Goal: Task Accomplishment & Management: Manage account settings

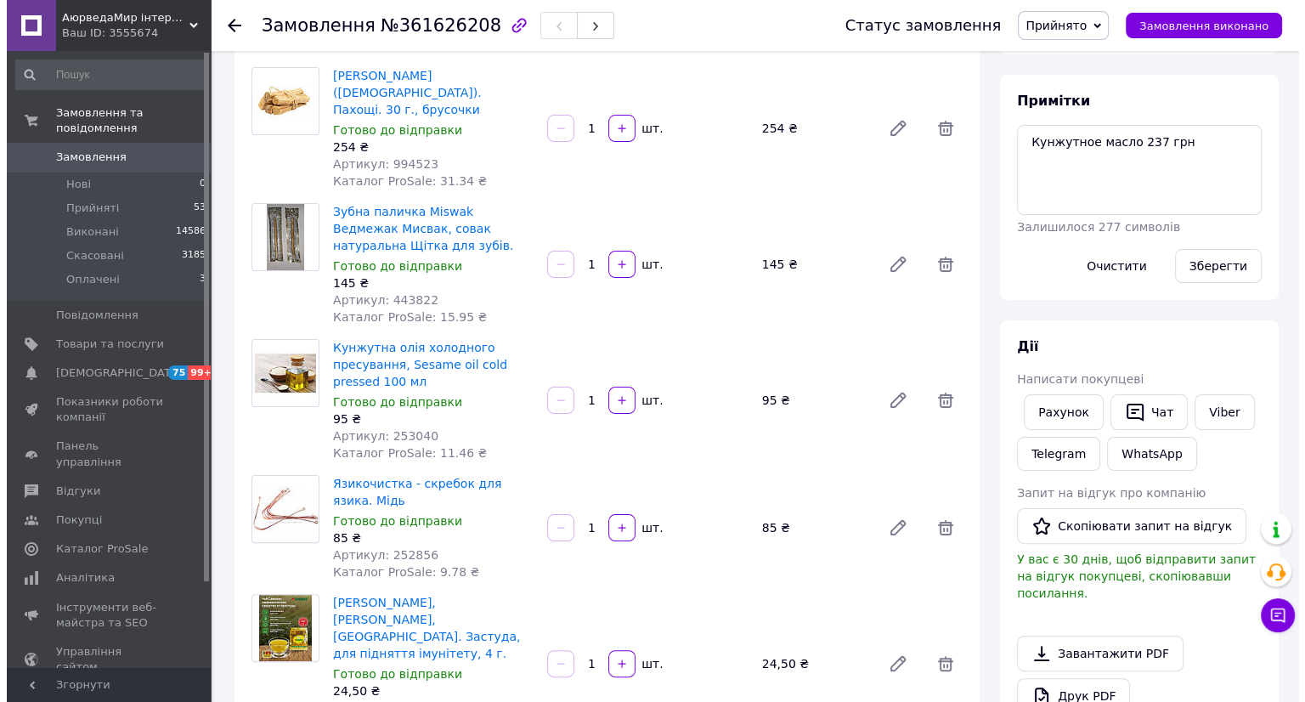
scroll to position [548, 0]
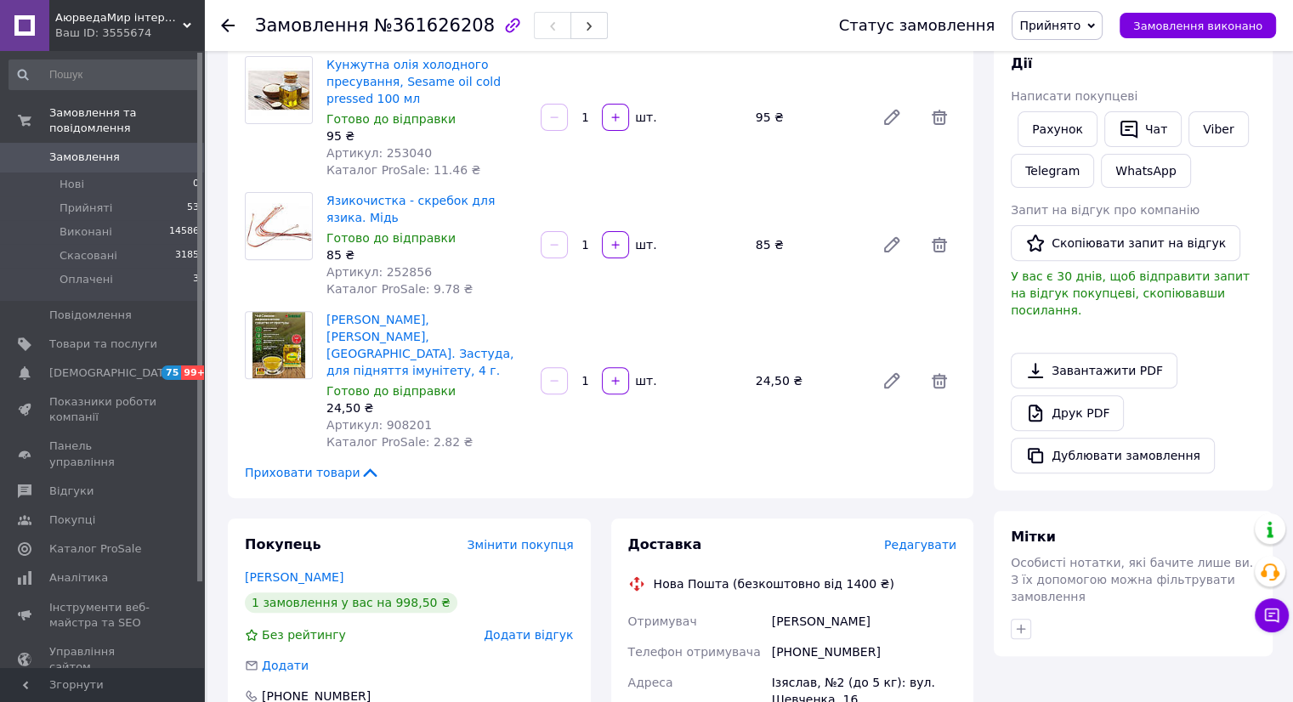
click at [941, 538] on span "Редагувати" at bounding box center [920, 545] width 72 height 14
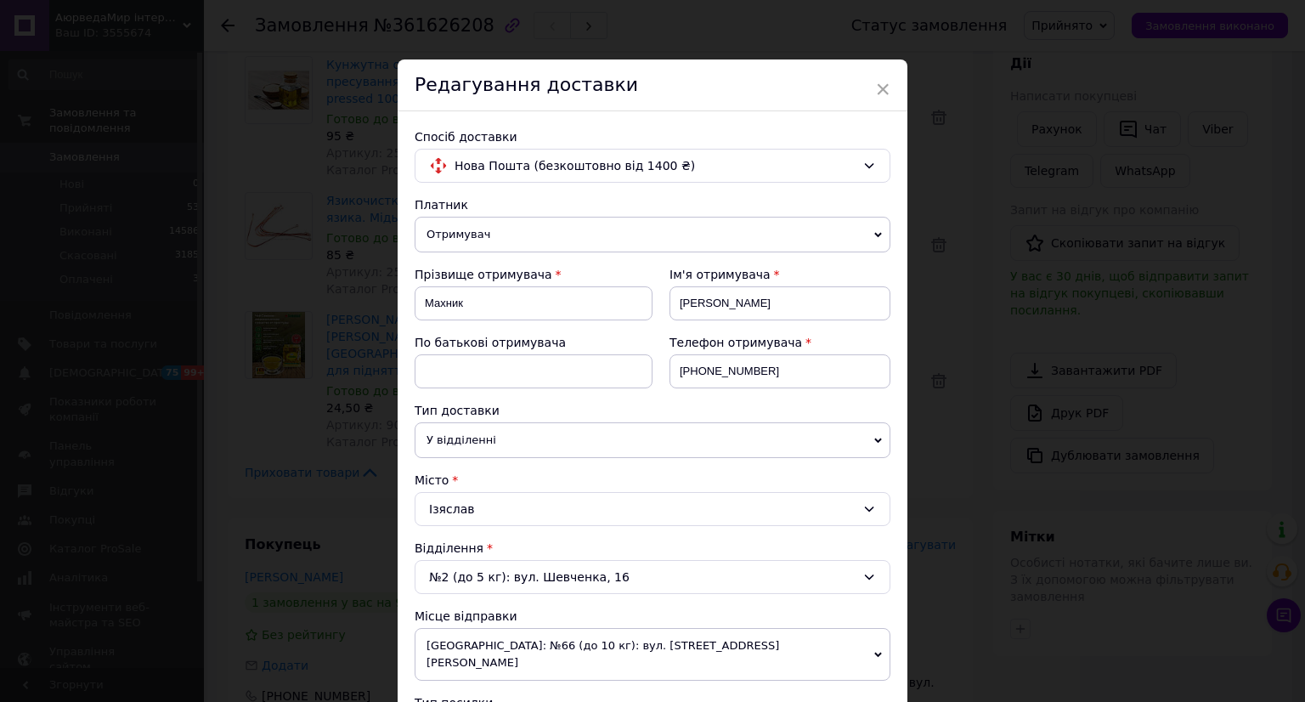
scroll to position [283, 0]
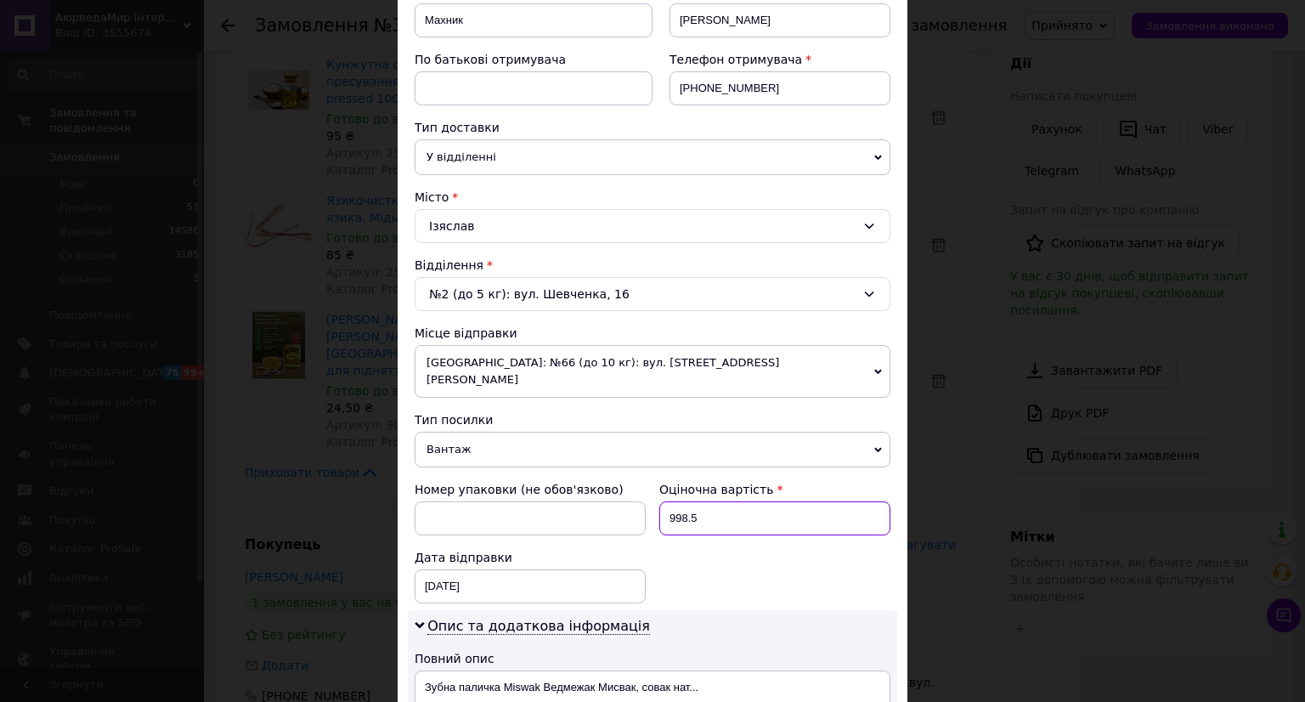
drag, startPoint x: 731, startPoint y: 494, endPoint x: 660, endPoint y: 495, distance: 71.4
click at [660, 501] on input "998.5" at bounding box center [775, 518] width 231 height 34
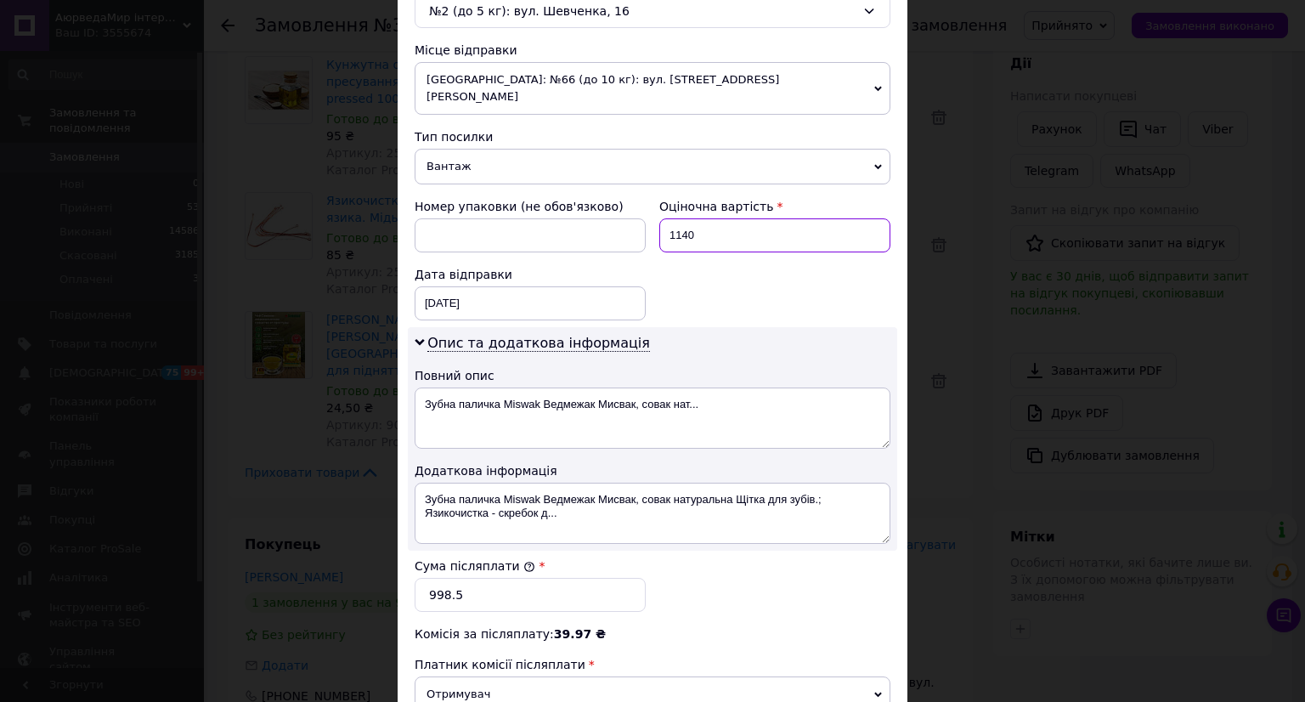
type input "1140"
drag, startPoint x: 518, startPoint y: 584, endPoint x: 399, endPoint y: 572, distance: 120.4
click at [399, 572] on div "Спосіб доставки Нова Пошта (безкоштовно від 1400 ₴) Платник Отримувач Відправни…" at bounding box center [653, 194] width 510 height 1299
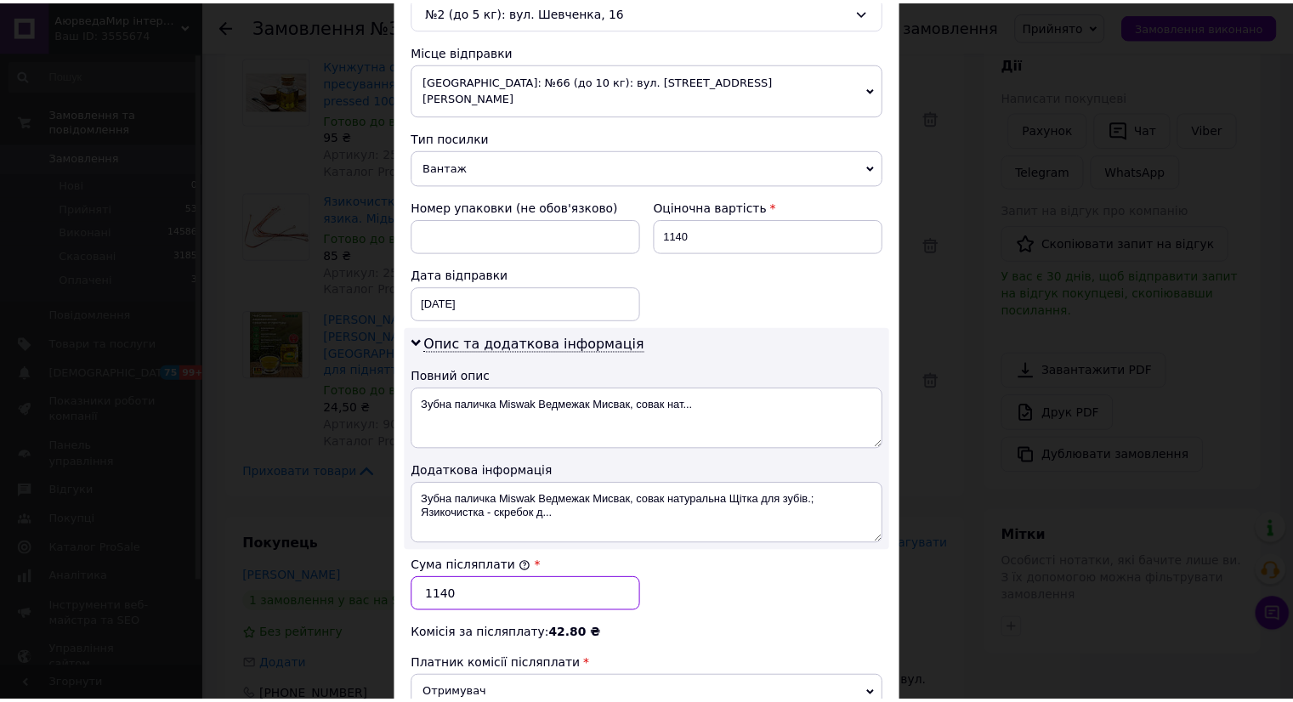
scroll to position [779, 0]
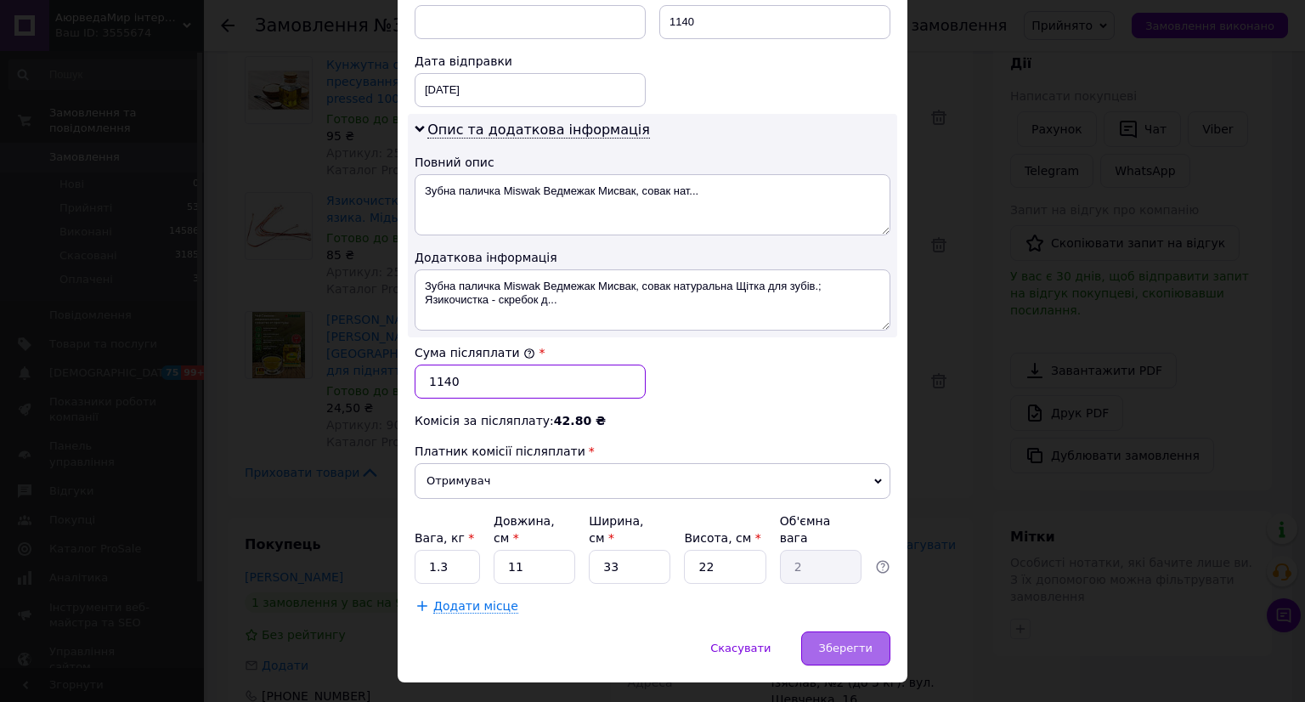
type input "1140"
click at [857, 642] on span "Зберегти" at bounding box center [846, 648] width 54 height 13
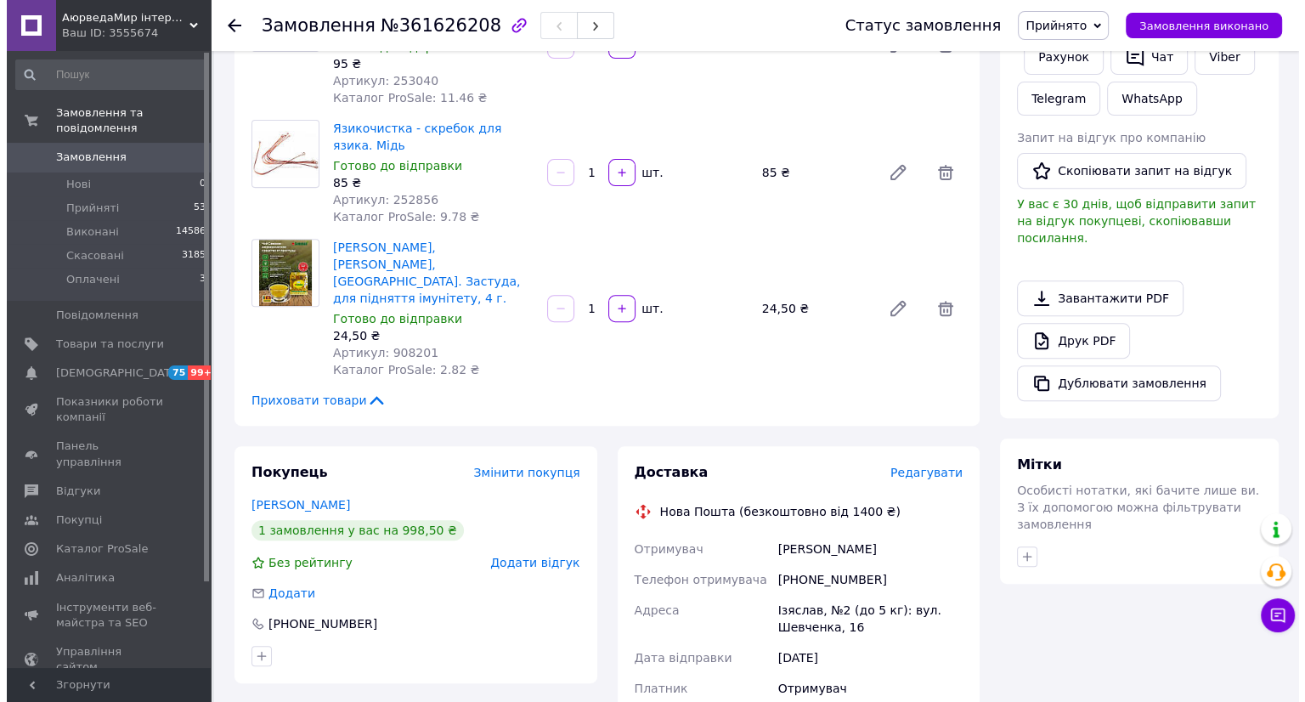
scroll to position [850, 0]
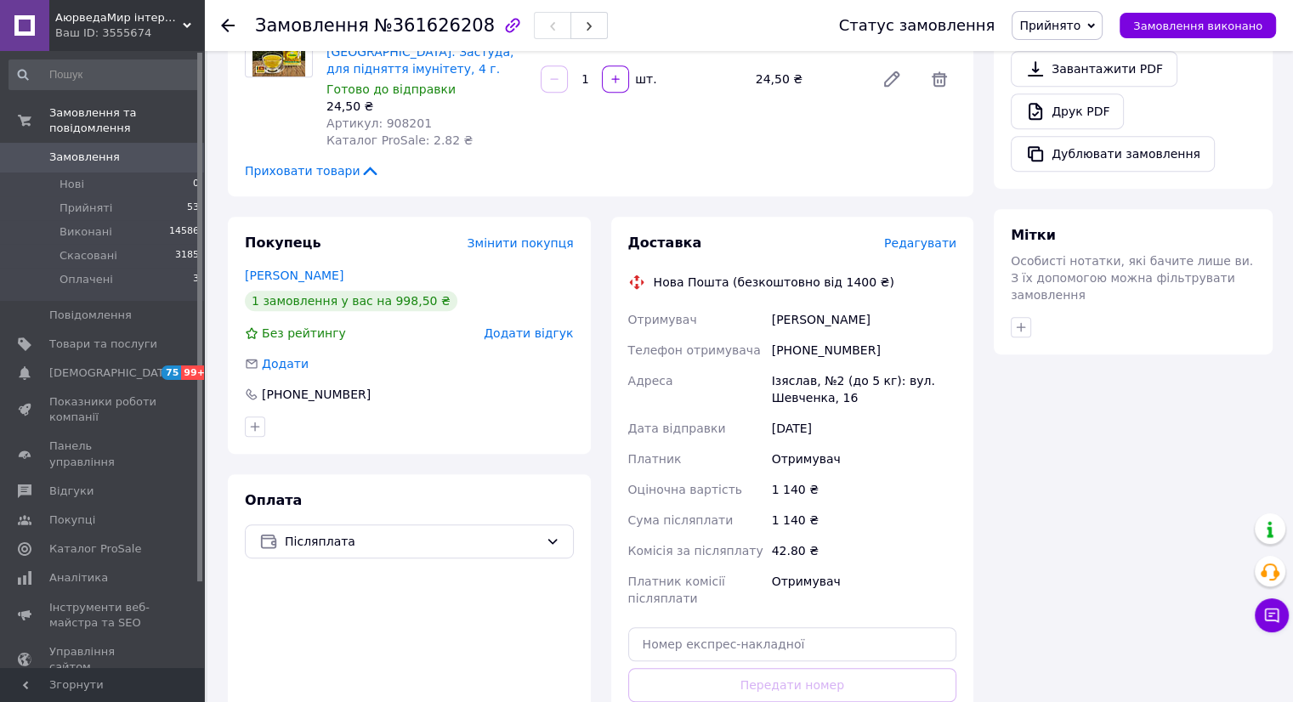
click at [930, 236] on span "Редагувати" at bounding box center [920, 243] width 72 height 14
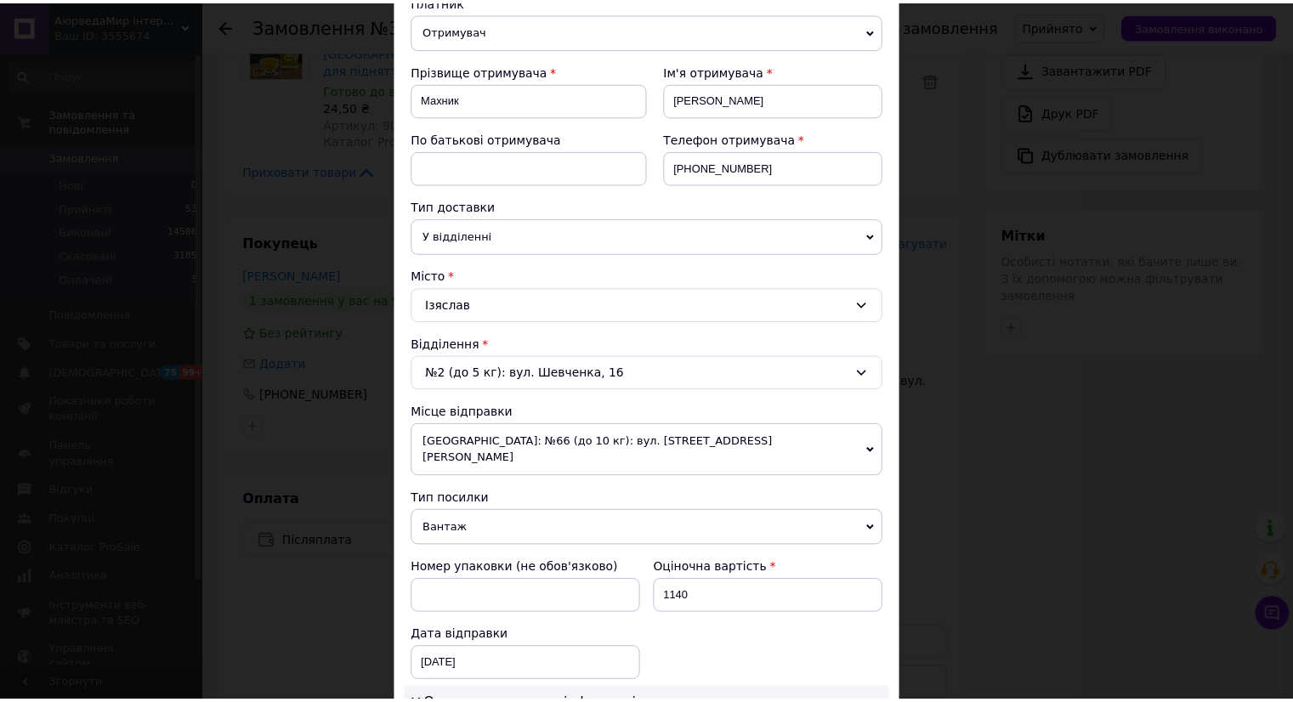
scroll to position [0, 0]
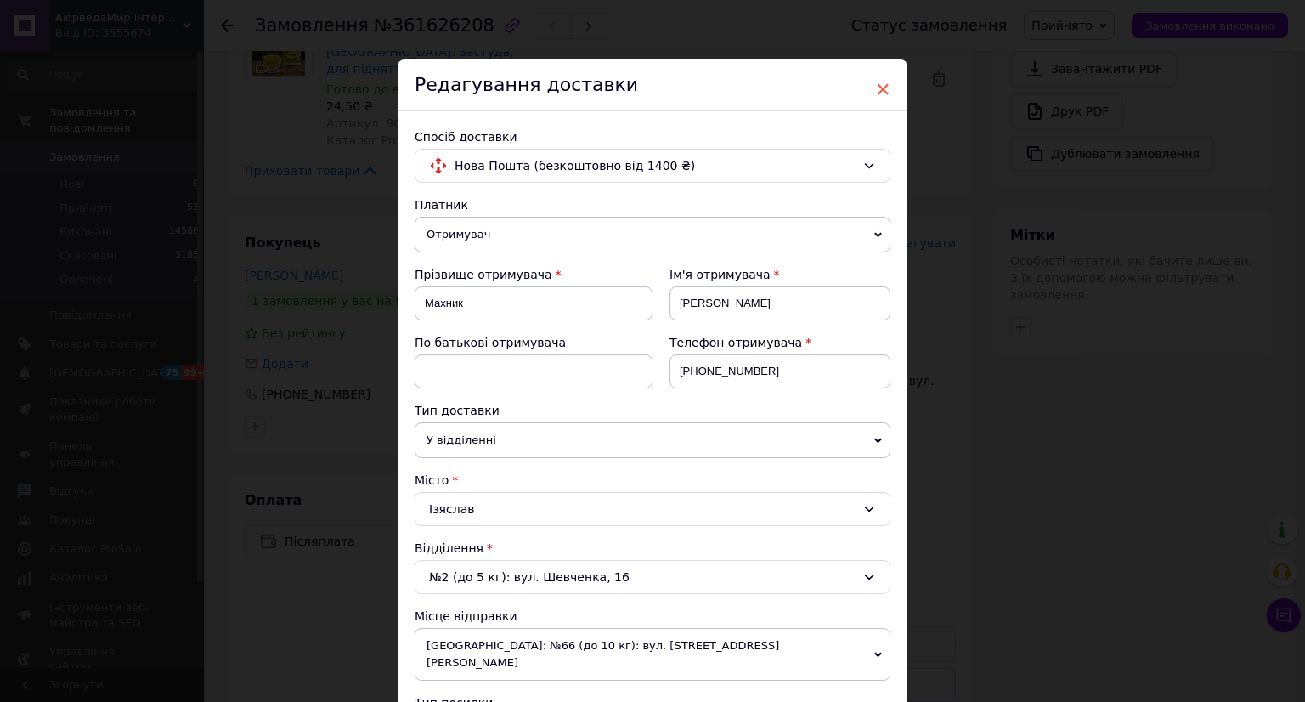
click at [877, 88] on span "×" at bounding box center [882, 89] width 15 height 29
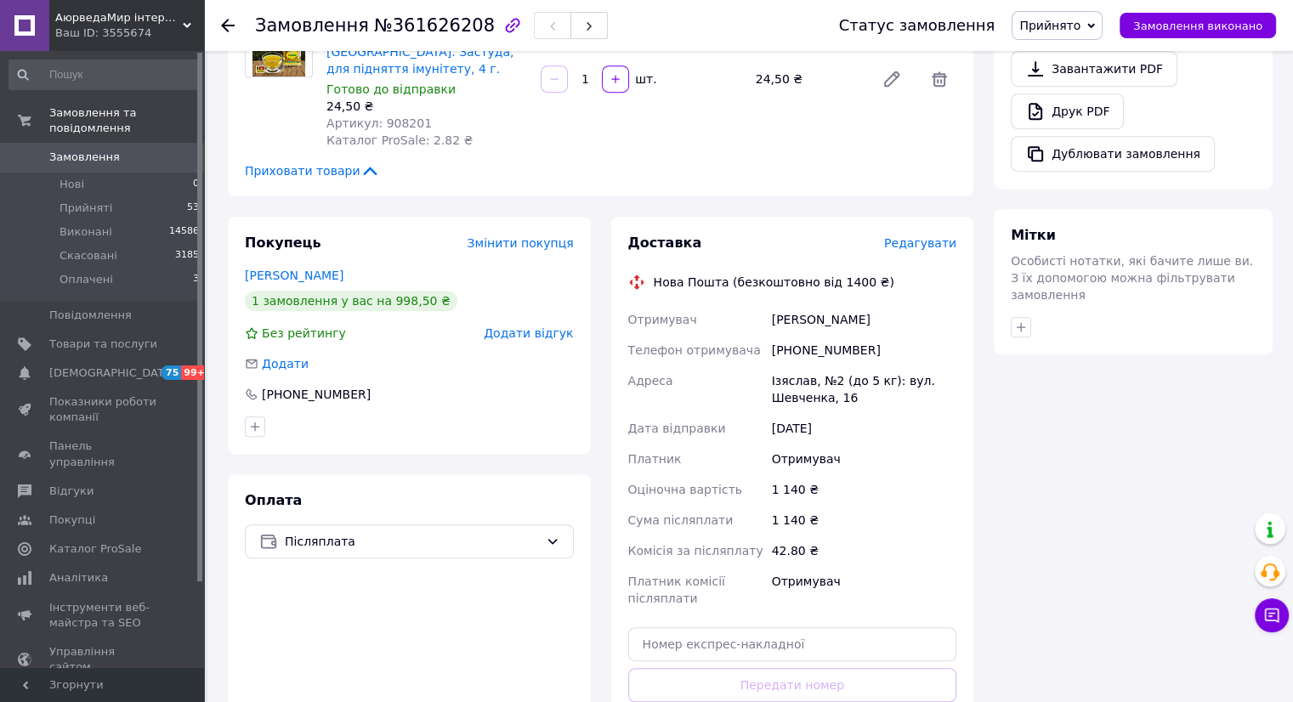
scroll to position [1282, 0]
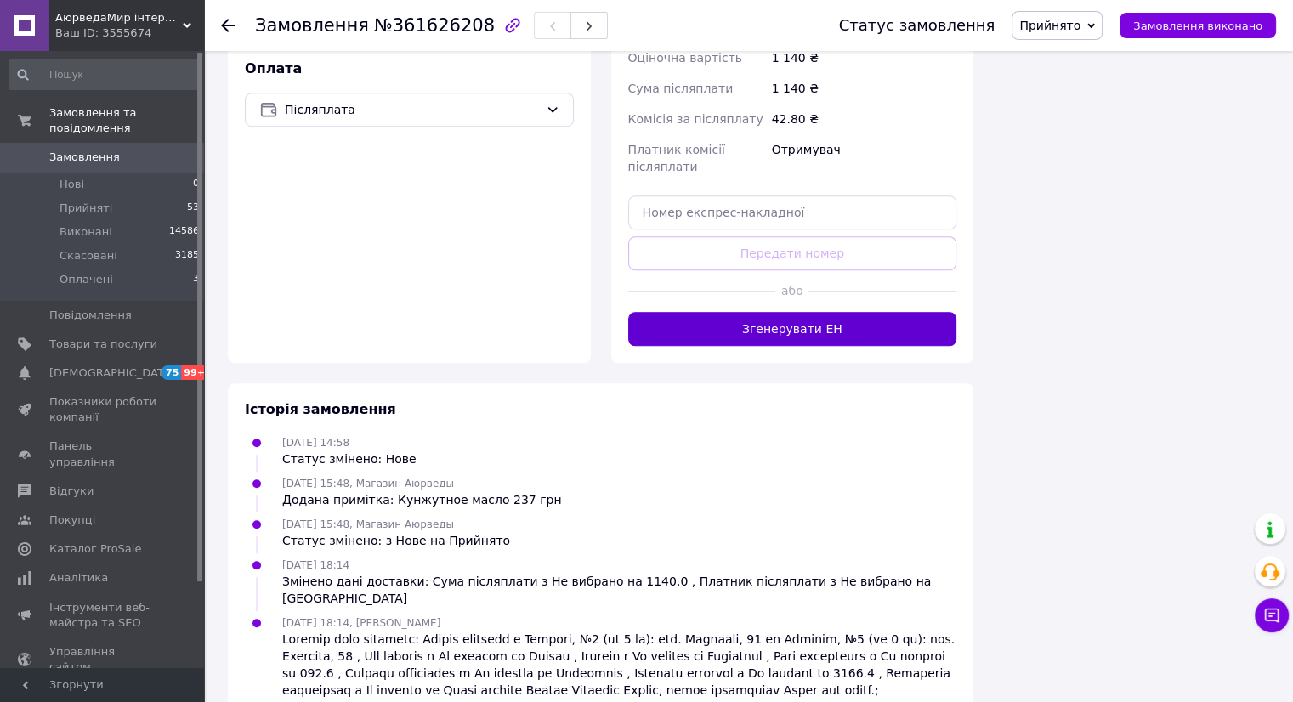
click at [809, 312] on button "Згенерувати ЕН" at bounding box center [792, 329] width 329 height 34
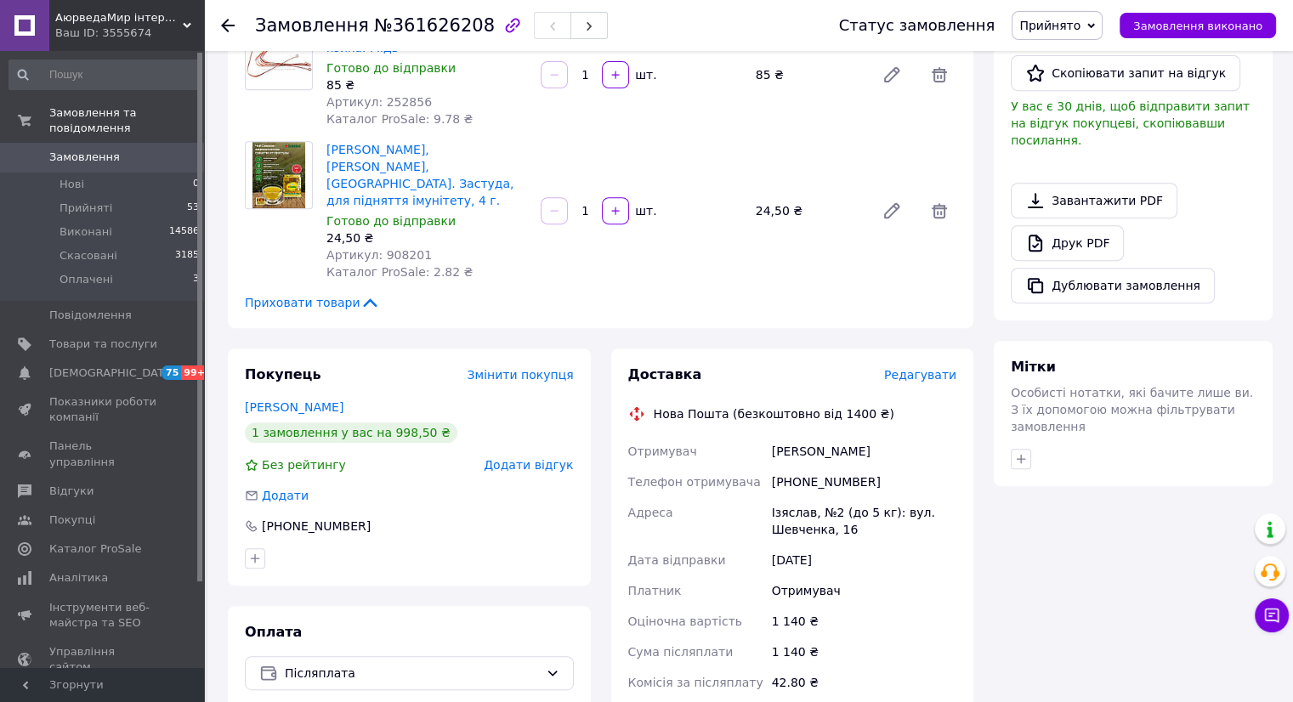
scroll to position [716, 0]
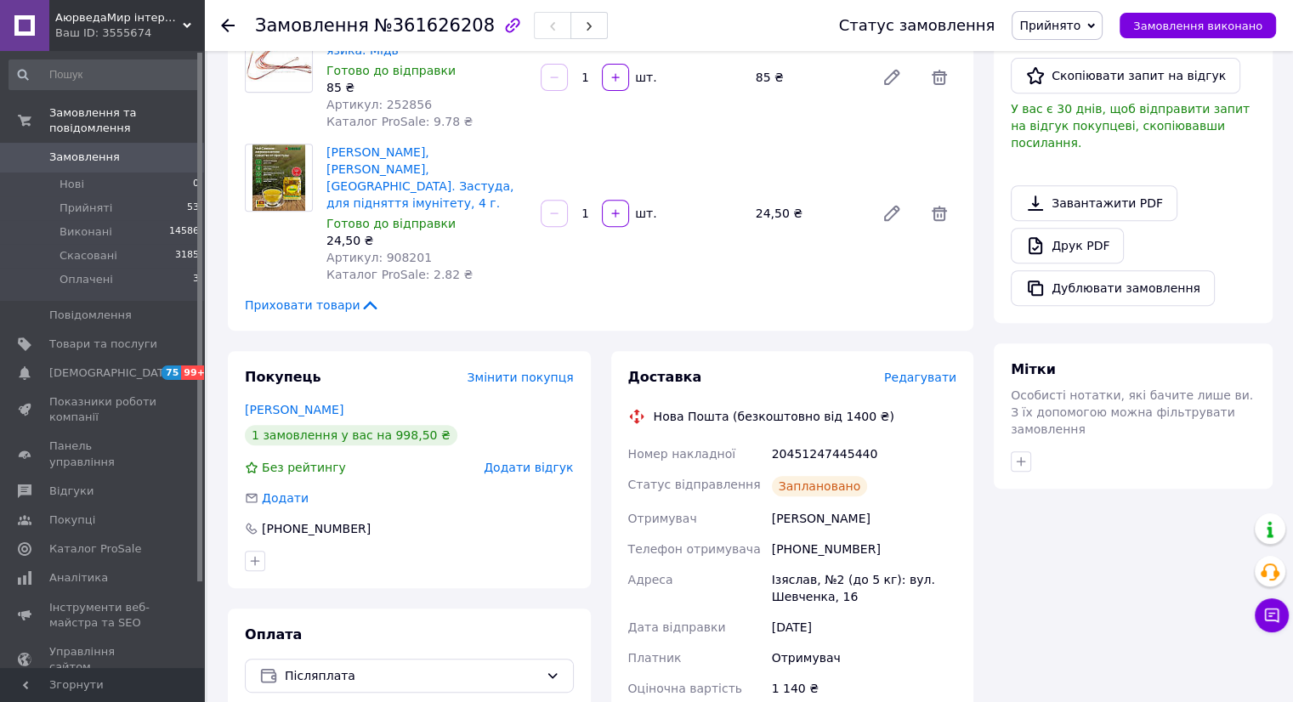
click at [816, 439] on div "20451247445440" at bounding box center [863, 454] width 191 height 31
copy div "20451247445440"
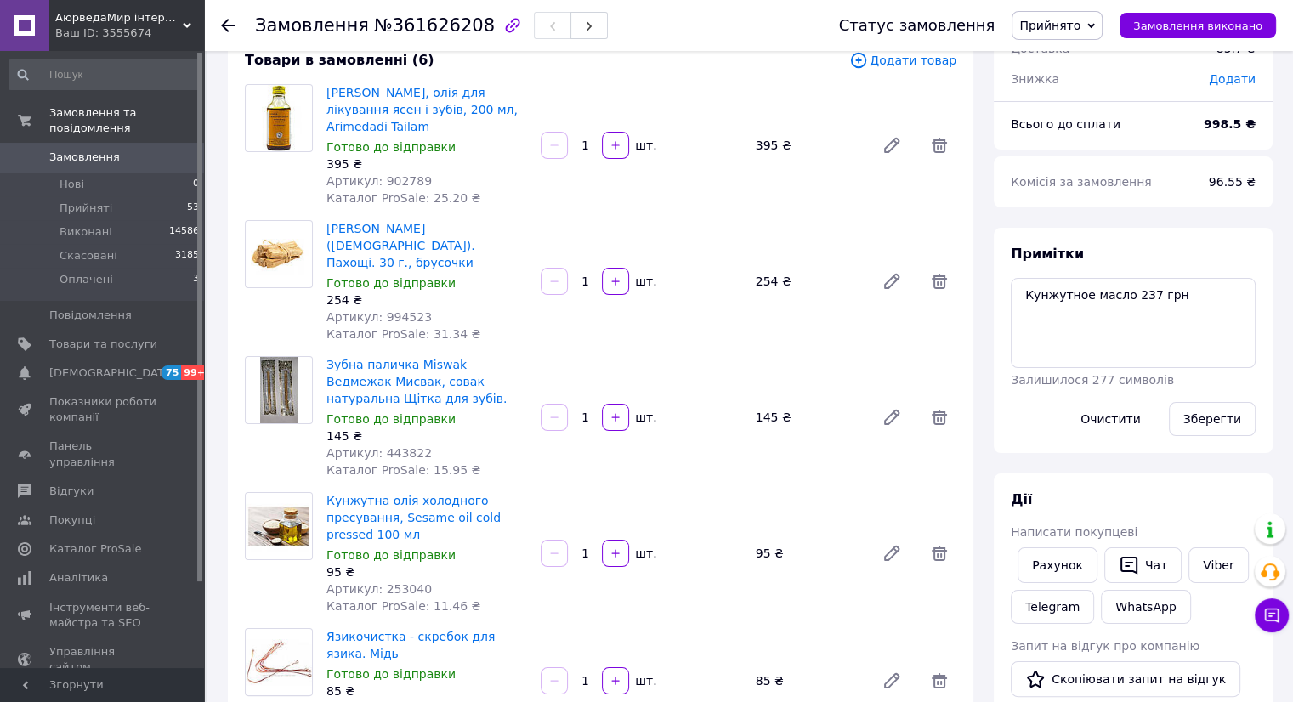
scroll to position [0, 0]
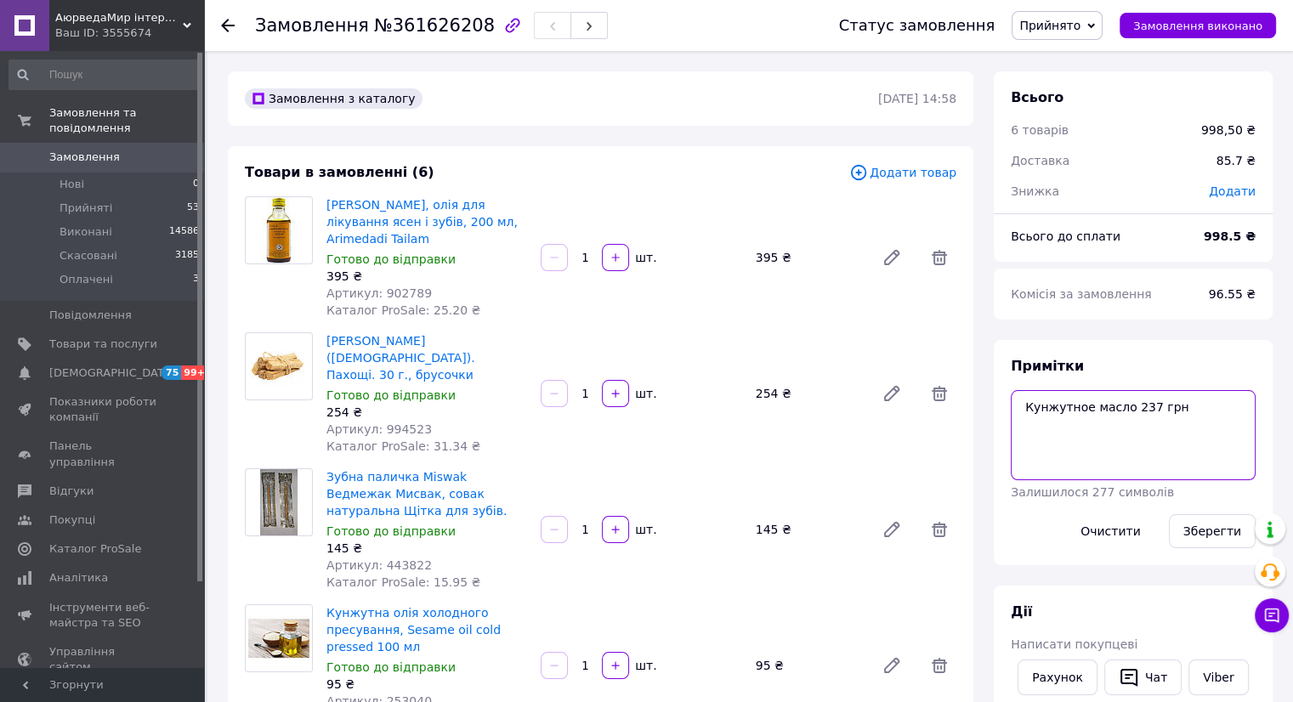
click at [1173, 416] on textarea "Кунжутное масло 237 грн" at bounding box center [1132, 435] width 245 height 90
paste textarea "20451247445440"
type textarea "Кунжутное масло 237 грн 20451247445440"
click at [1214, 537] on button "Зберегти" at bounding box center [1212, 531] width 87 height 34
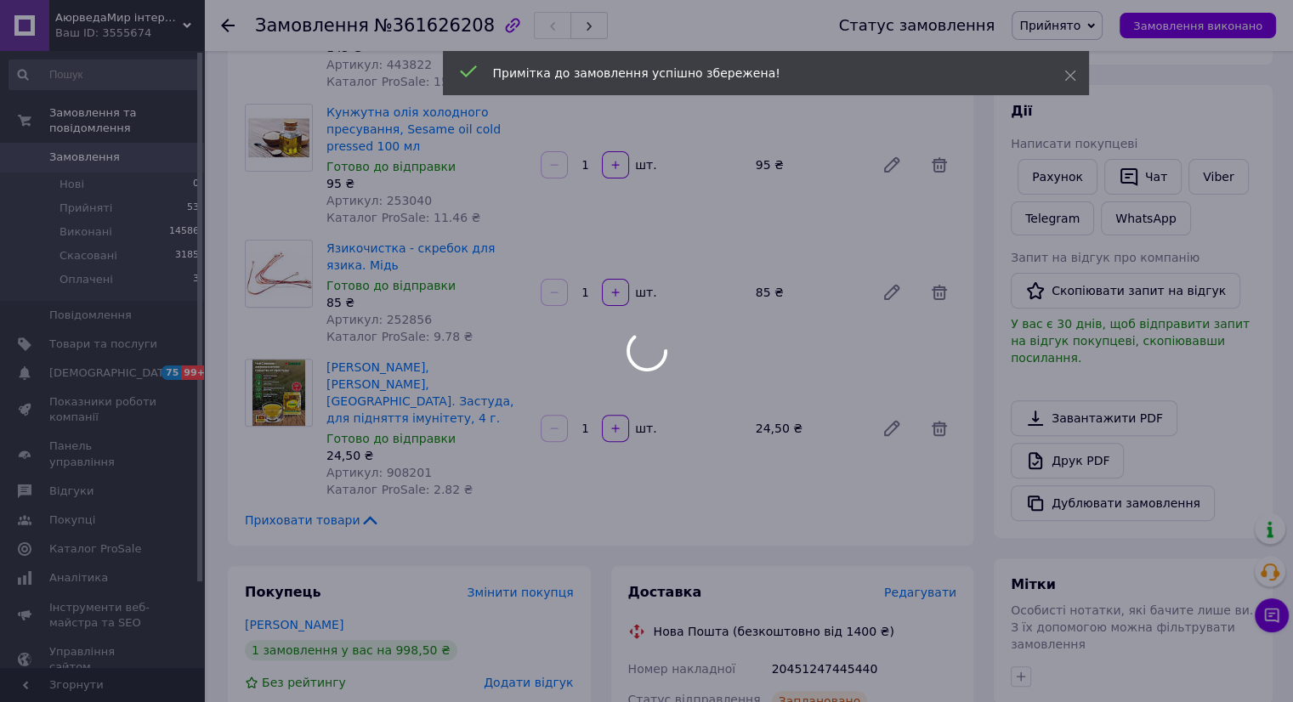
scroll to position [566, 0]
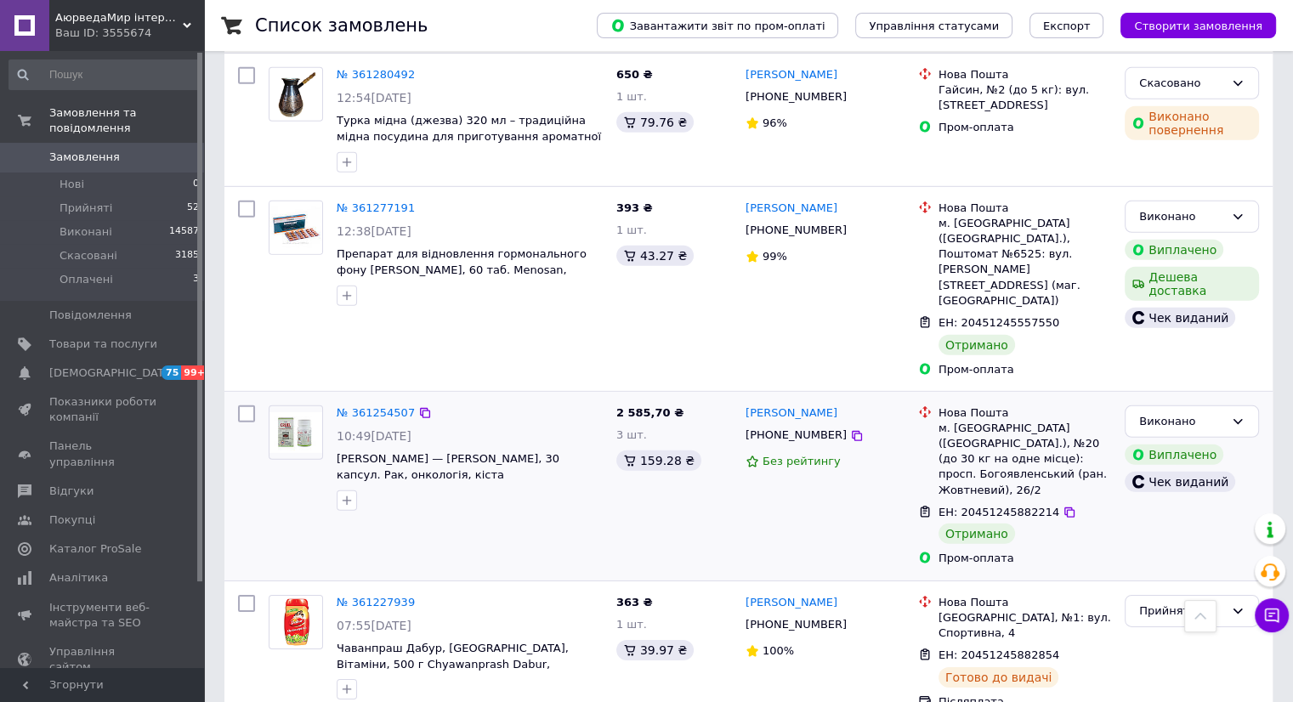
scroll to position [5382, 0]
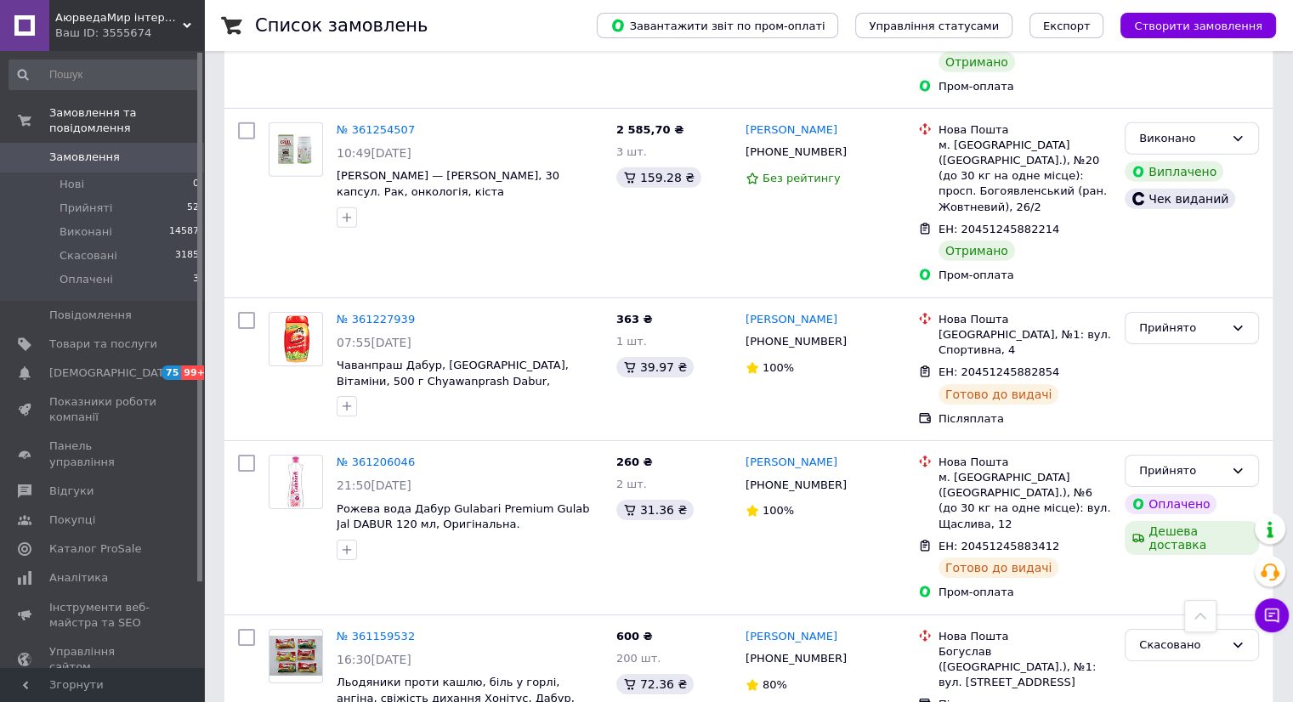
drag, startPoint x: 1157, startPoint y: 439, endPoint x: 1163, endPoint y: 446, distance: 9.6
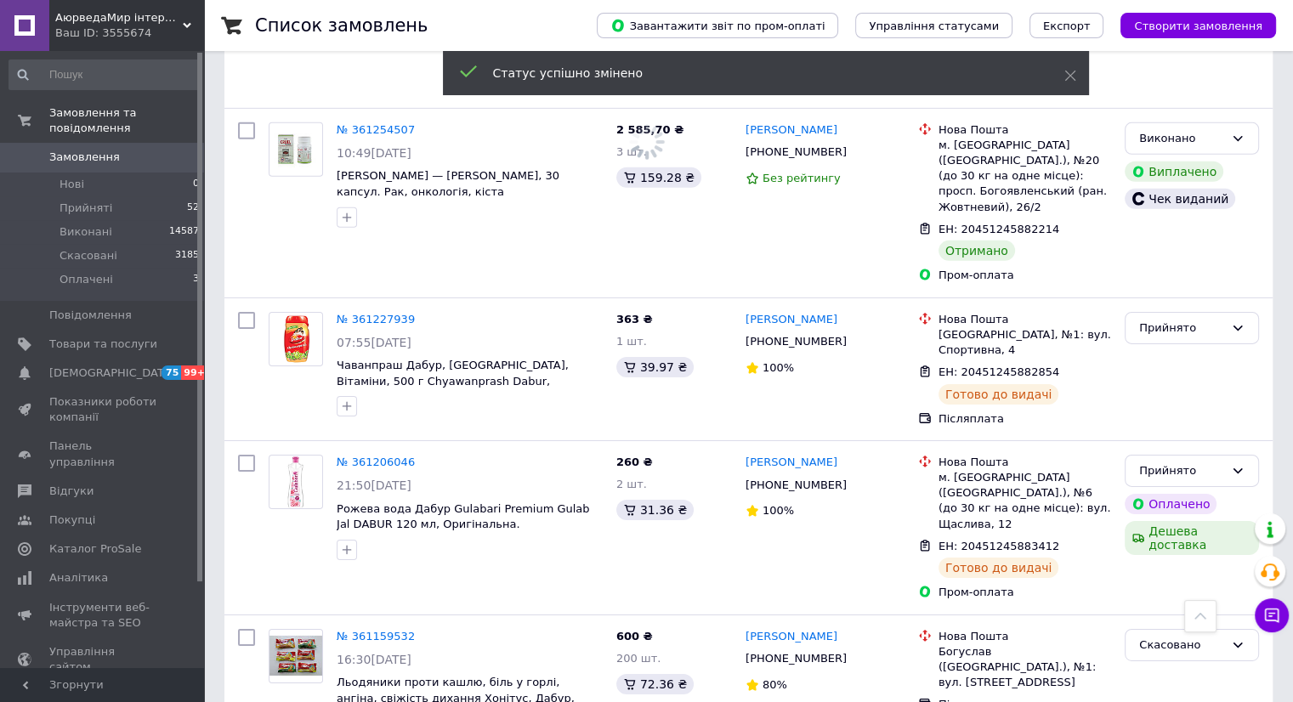
scroll to position [5665, 0]
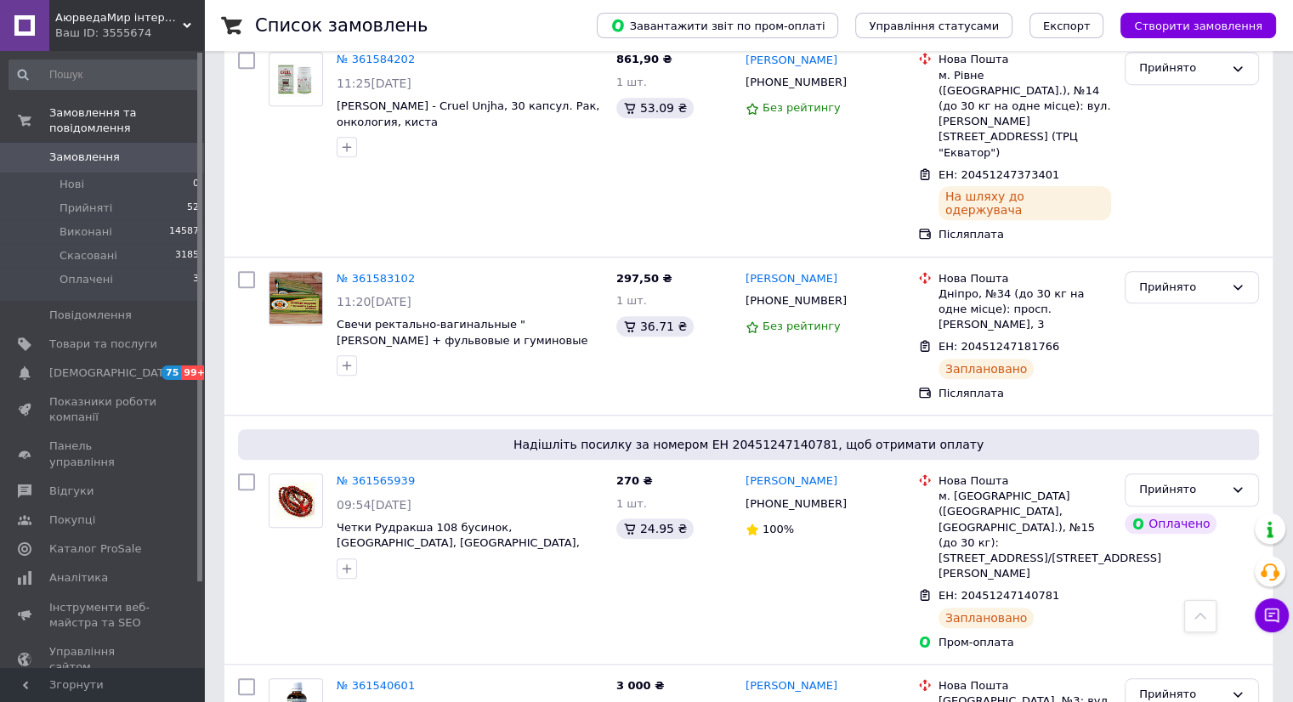
scroll to position [1416, 0]
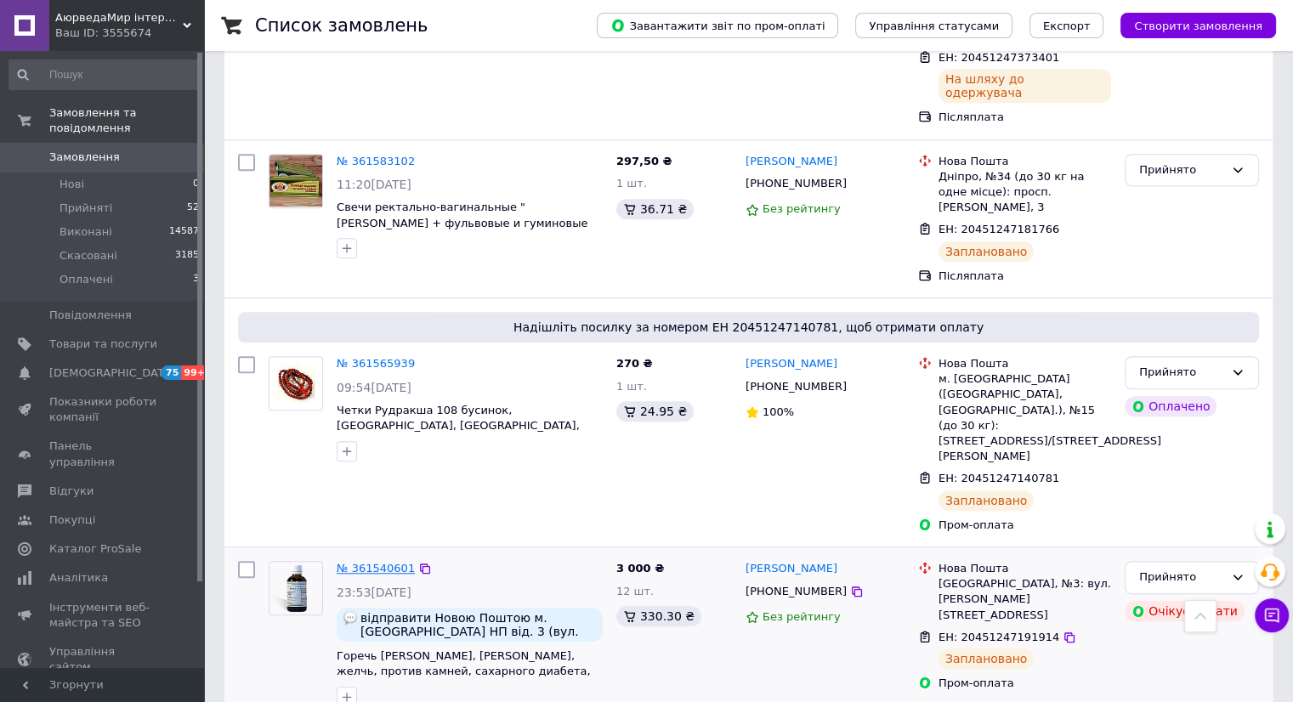
click at [371, 562] on link "№ 361540601" at bounding box center [376, 568] width 78 height 13
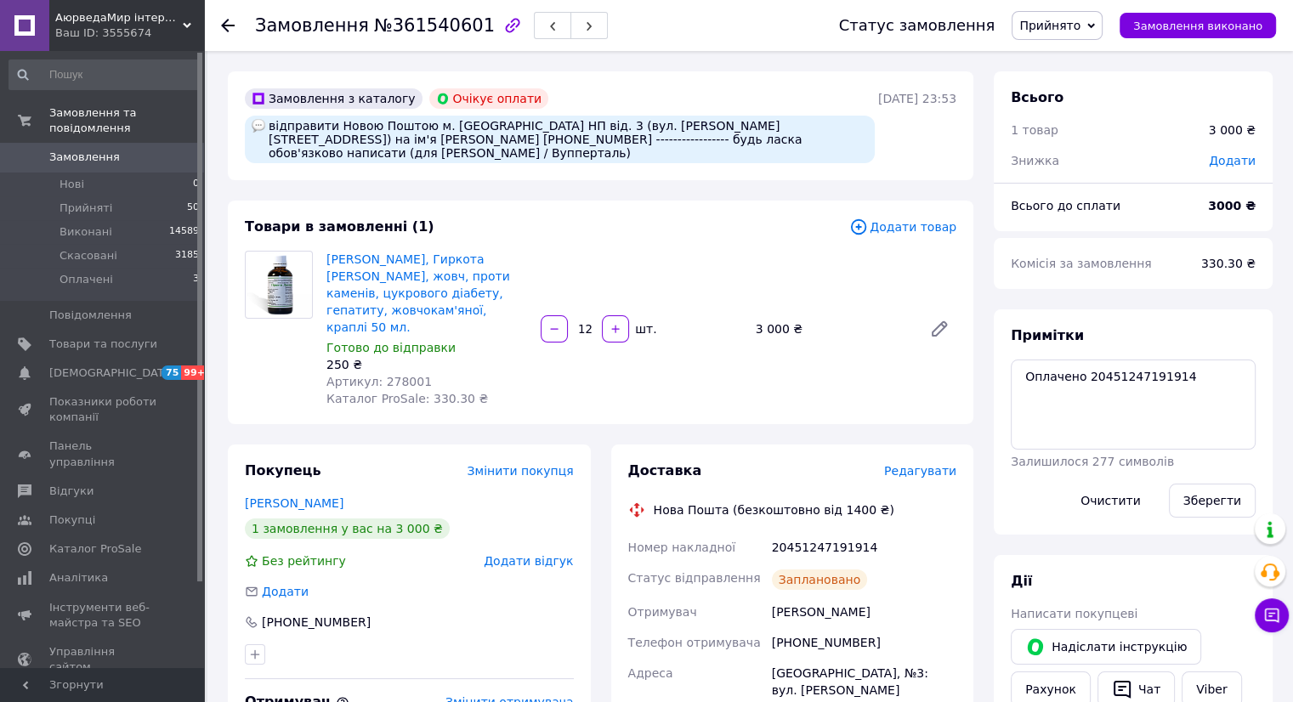
click at [295, 133] on div "відправити Новою Поштою м. Тернопіль НП від. 3 (вул. Будного Степана, 29) на ім…" at bounding box center [560, 140] width 630 height 48
click at [714, 140] on div "відправити Новою Поштою м. Тернопіль НП від. 3 (вул. Будного Степана, 29) на ім…" at bounding box center [560, 140] width 630 height 48
drag, startPoint x: 629, startPoint y: 143, endPoint x: 804, endPoint y: 141, distance: 175.1
click at [804, 141] on div "відправити Новою Поштою м. Тернопіль НП від. 3 (вул. Будного Степана, 29) на ім…" at bounding box center [560, 140] width 630 height 48
copy div "для Наталії Брандт / Вупперталь"
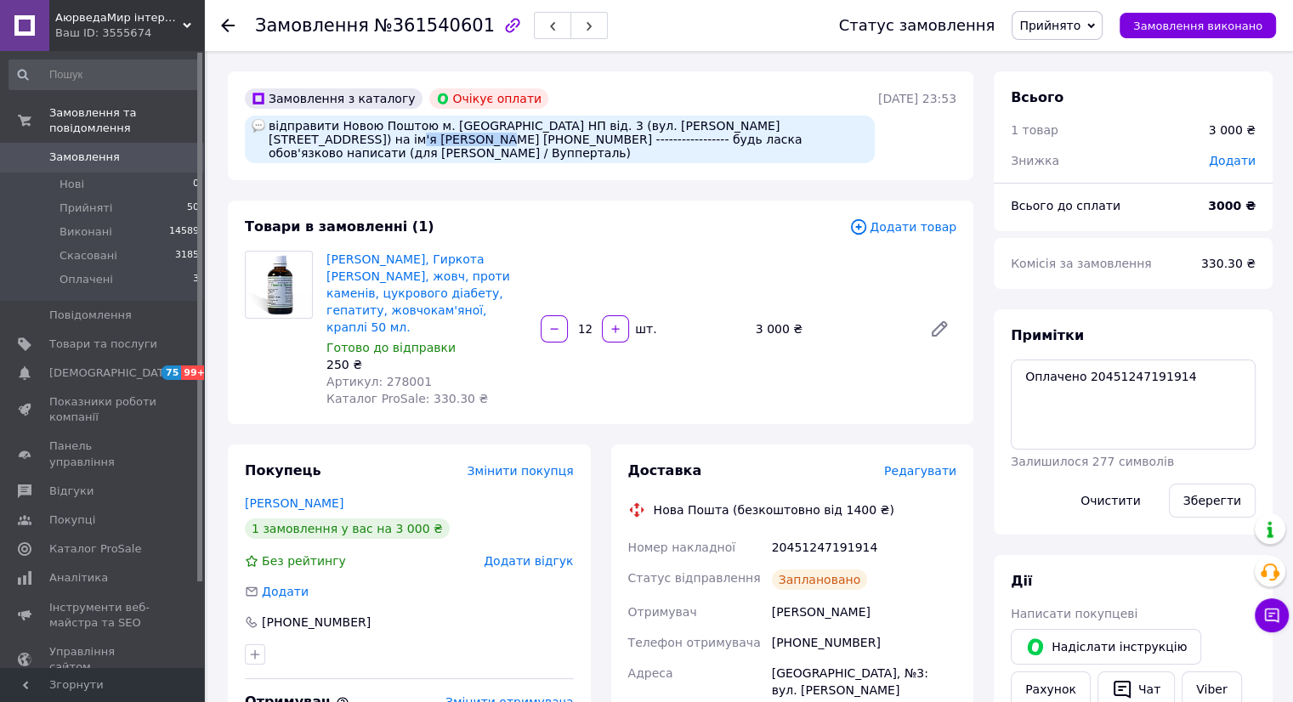
drag, startPoint x: 356, startPoint y: 140, endPoint x: 269, endPoint y: 146, distance: 86.9
click at [269, 146] on div "відправити Новою Поштою м. Тернопіль НП від. 3 (вул. Будного Степана, 29) на ім…" at bounding box center [560, 140] width 630 height 48
copy div "+380674584488"
click at [693, 247] on div "Горіч Лисенка, Гиркота Лисеня, жовч, проти каменів, цукрового діабету, гепатиту…" at bounding box center [641, 328] width 643 height 163
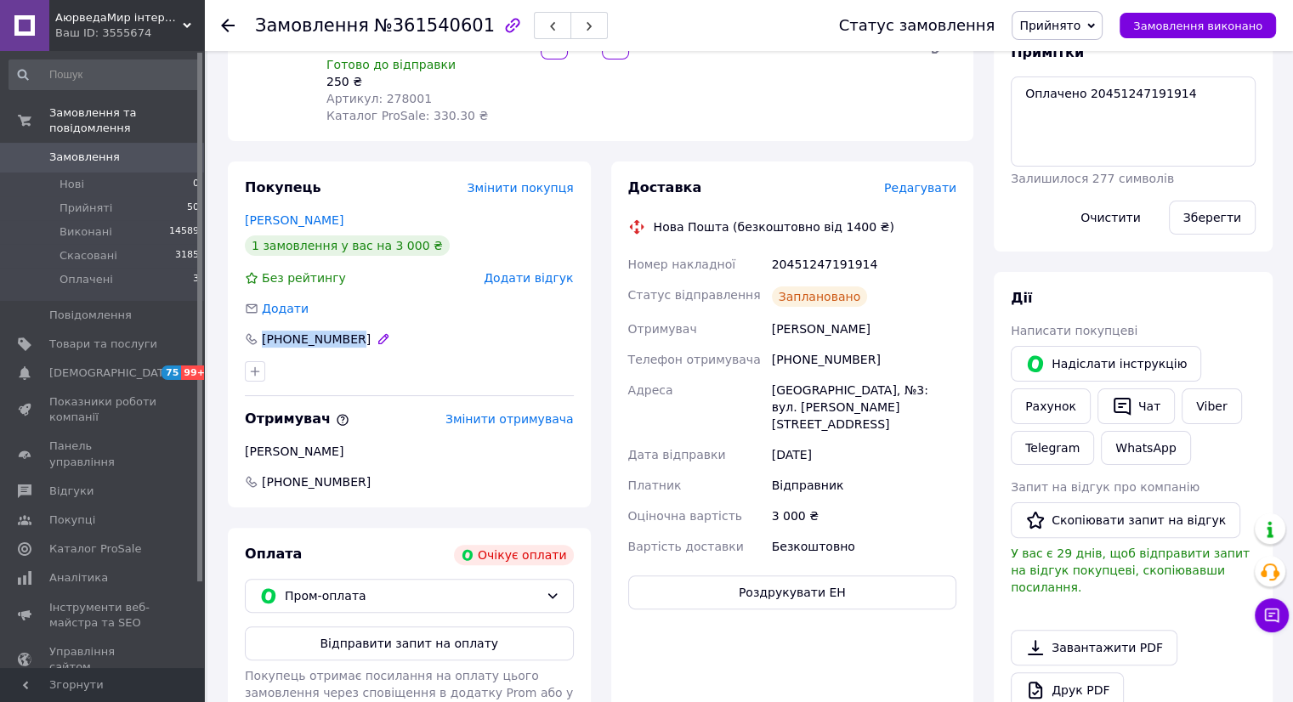
drag, startPoint x: 365, startPoint y: 308, endPoint x: 259, endPoint y: 310, distance: 105.4
click at [259, 331] on div "+380990487508" at bounding box center [409, 339] width 329 height 17
copy div "+380990487508"
